Goal: Task Accomplishment & Management: Complete application form

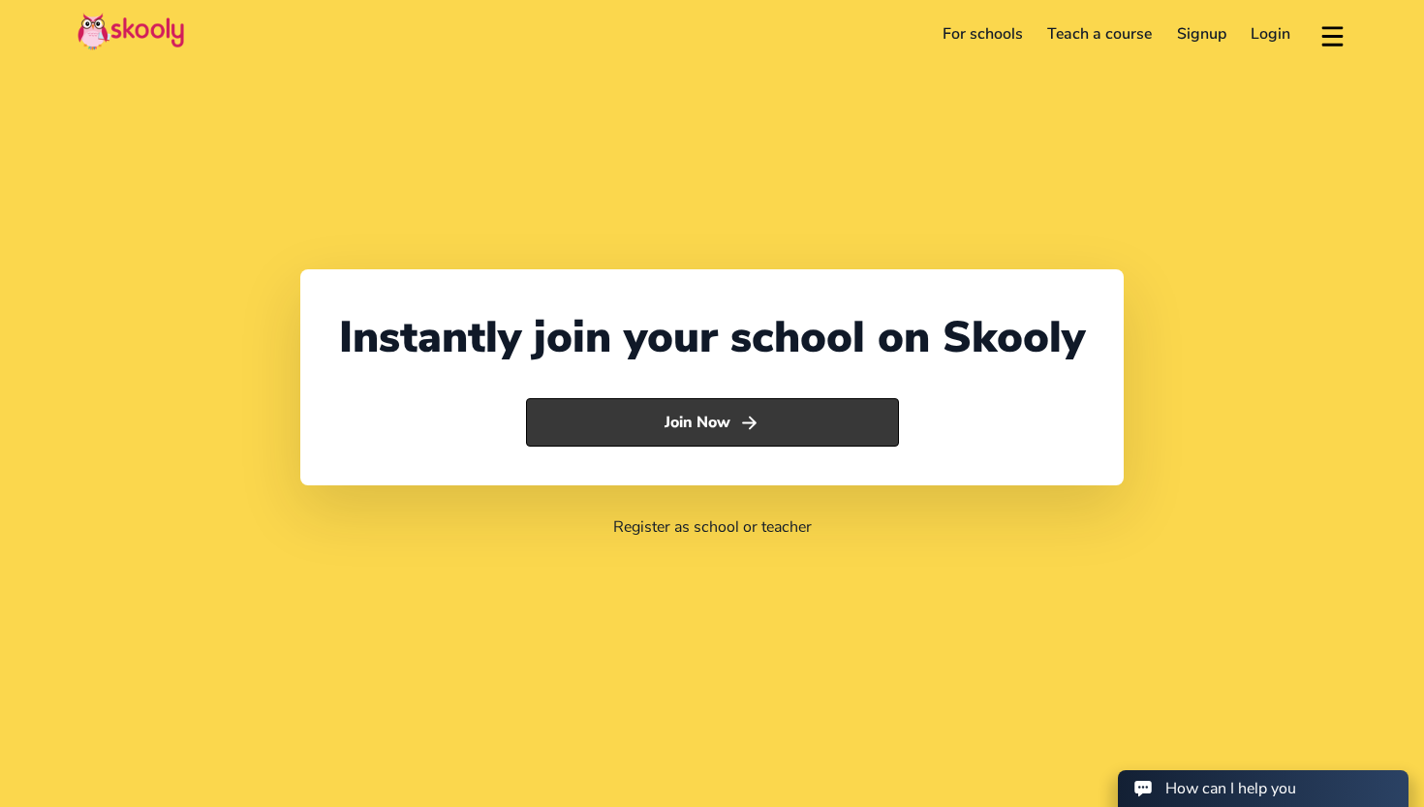
select select "971"
select select "[GEOGRAPHIC_DATA]"
select select "[GEOGRAPHIC_DATA]/[GEOGRAPHIC_DATA]"
click at [670, 425] on button "Join Now" at bounding box center [712, 422] width 373 height 48
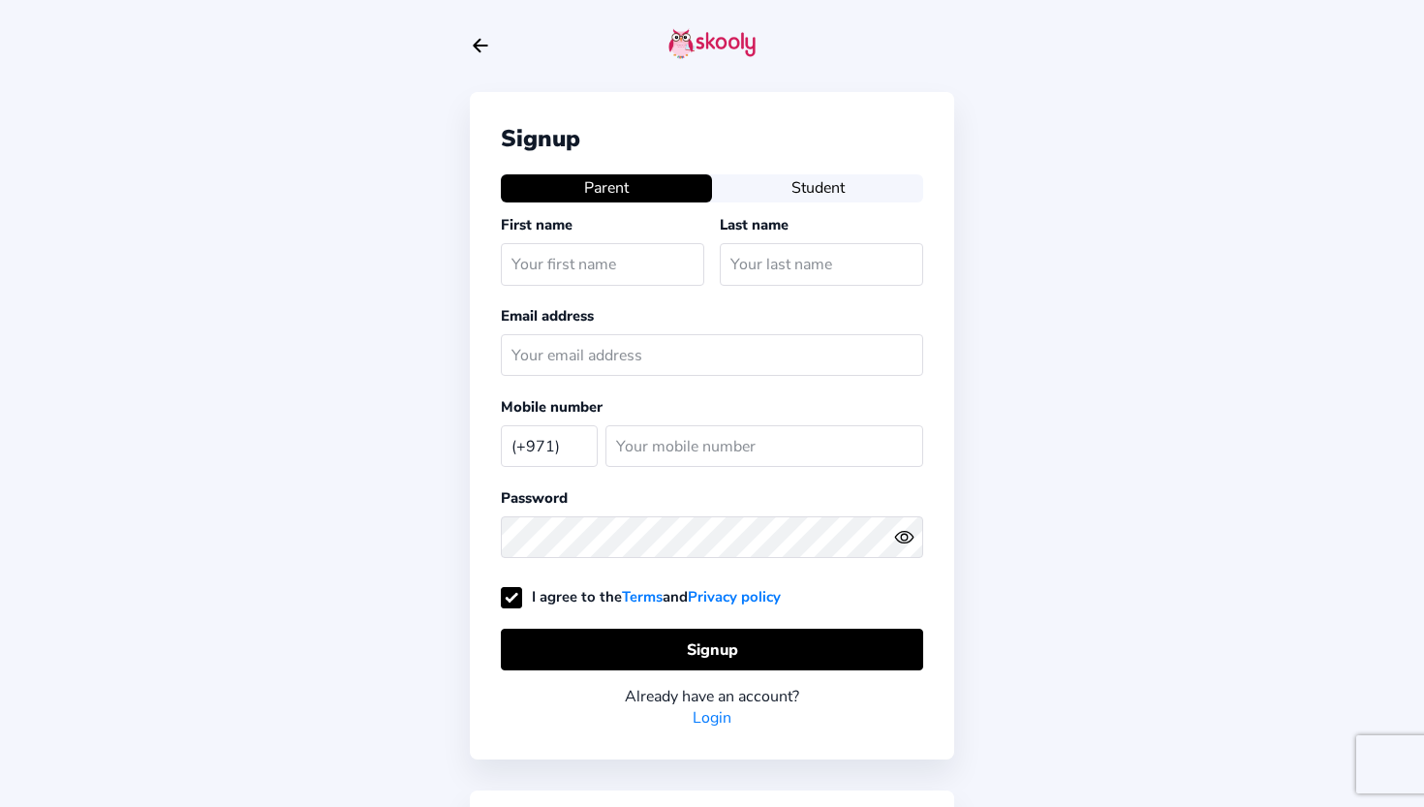
select select "AE"
click at [777, 198] on button "Student" at bounding box center [817, 187] width 211 height 27
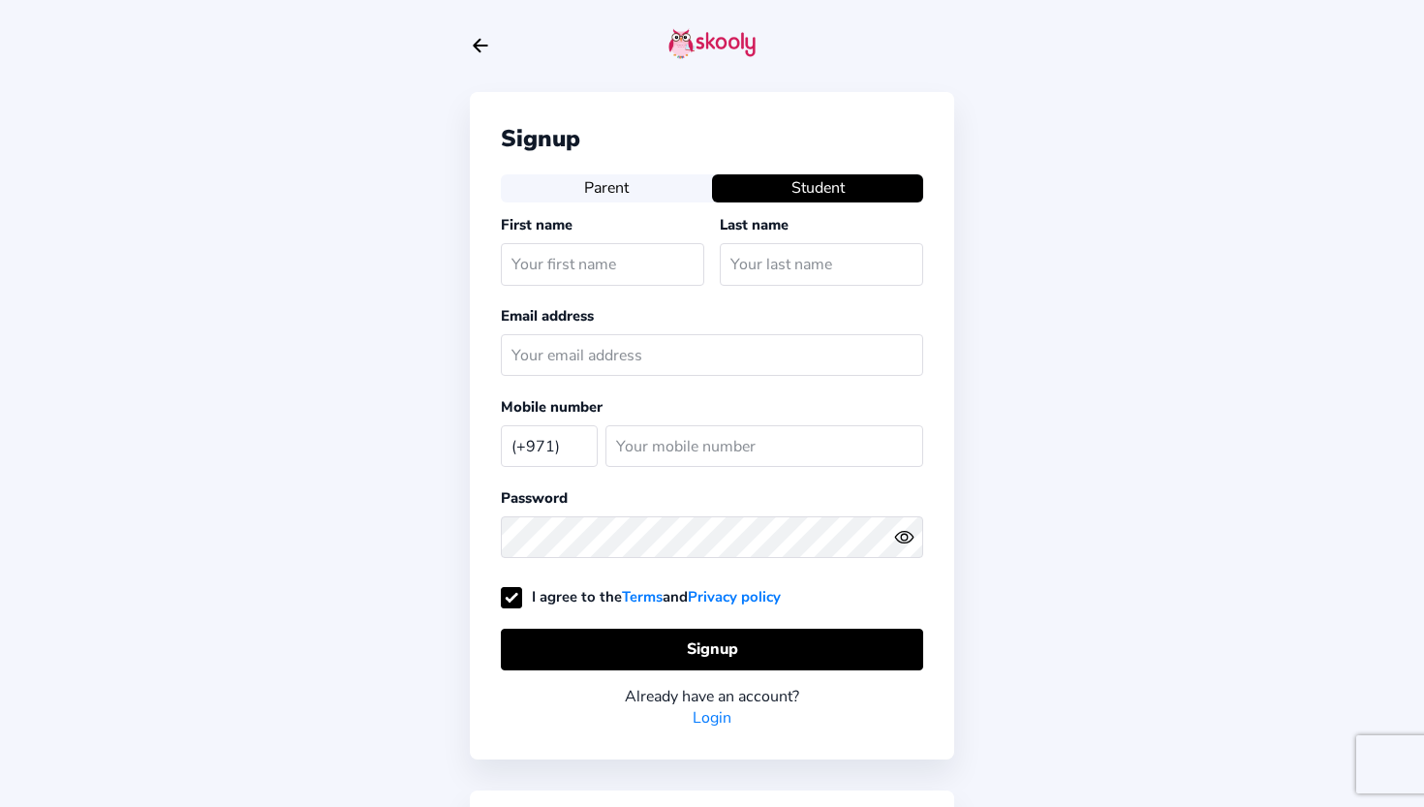
click at [472, 57] on div at bounding box center [712, 46] width 484 height 92
click at [478, 51] on icon "Arrow Back" at bounding box center [480, 45] width 21 height 21
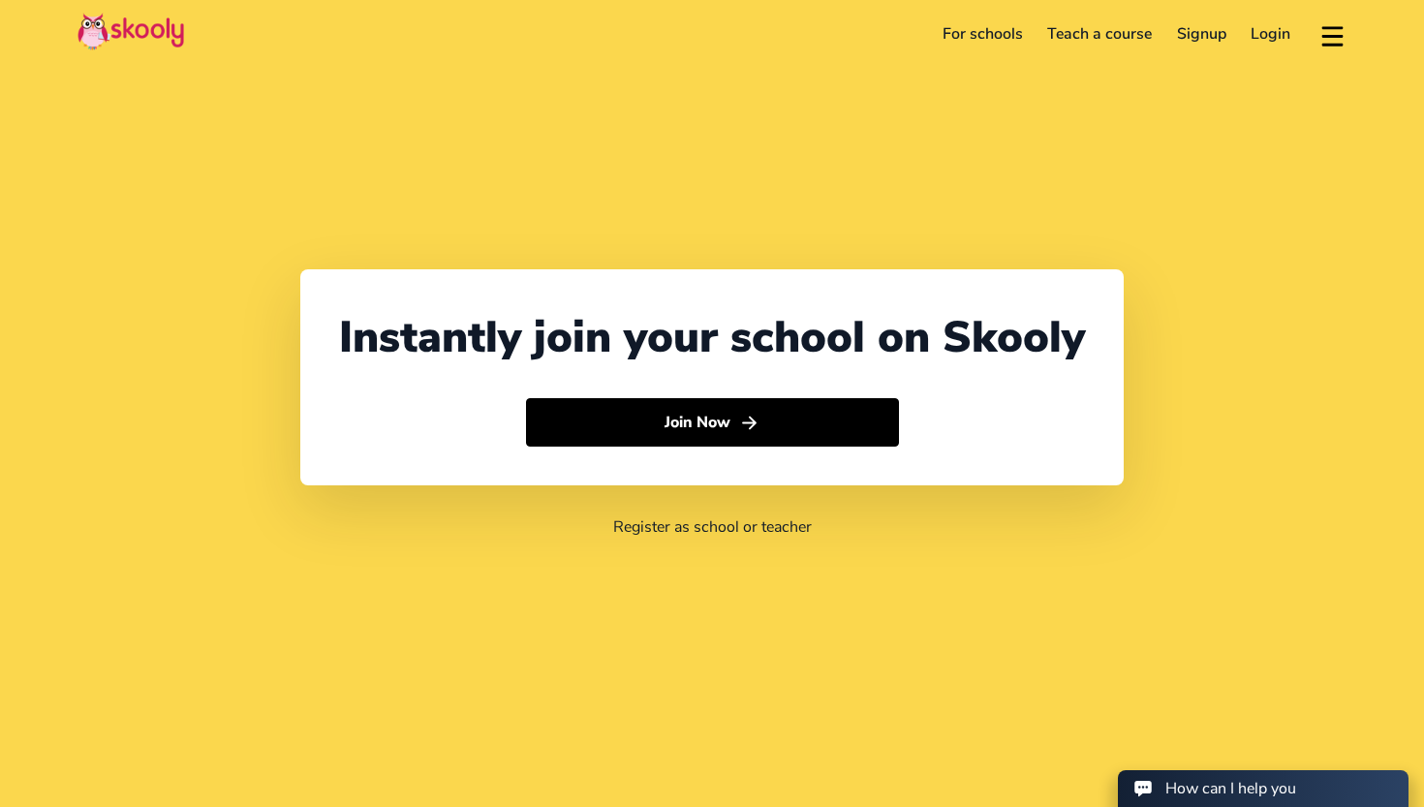
select select "971"
select select "[GEOGRAPHIC_DATA]"
select select "[GEOGRAPHIC_DATA]/[GEOGRAPHIC_DATA]"
click at [1215, 30] on link "Signup" at bounding box center [1202, 33] width 75 height 31
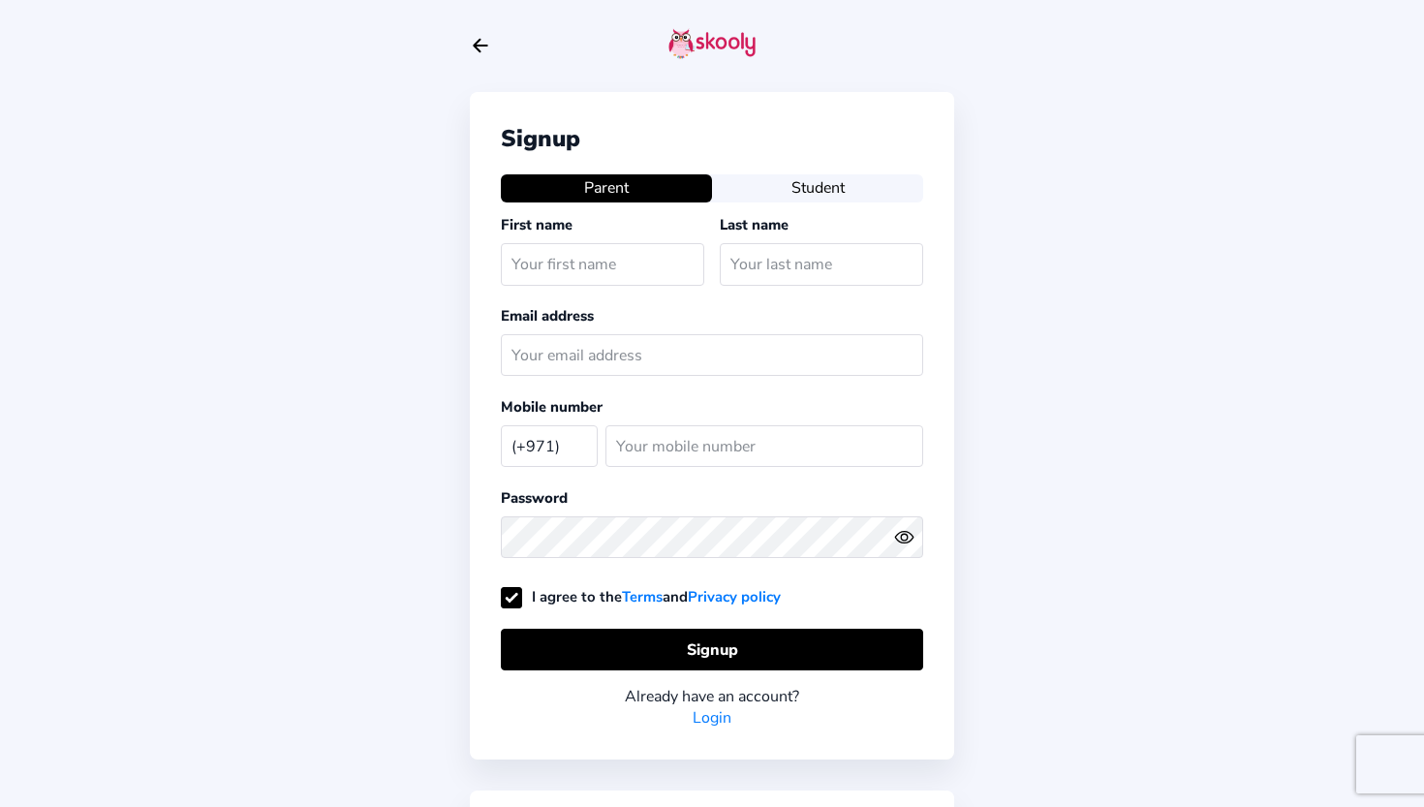
select select "AE"
